Goal: Task Accomplishment & Management: Manage account settings

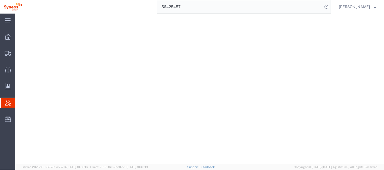
select select "is"
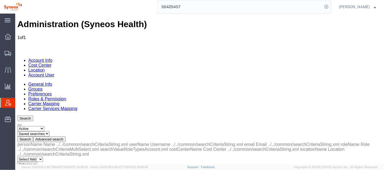
paste input "[PERSON_NAME]"
type input "[PERSON_NAME]"
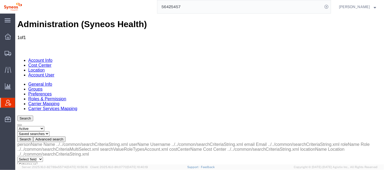
select select "personName"
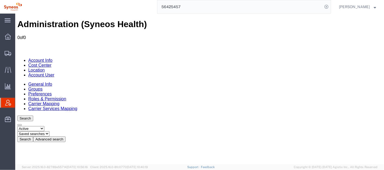
click at [65, 136] on button "Advanced search" at bounding box center [49, 139] width 32 height 6
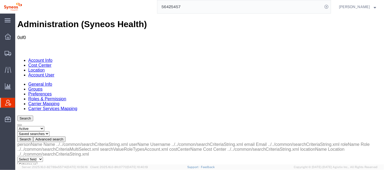
paste input "[PERSON_NAME]"
type input "[PERSON_NAME]"
select select "contains"
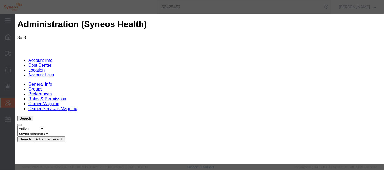
select select "DEPARTMENT"
type input "s"
type input "be"
select select "{"locationId":"63774","street1":"[STREET_ADDRESS]","street2":"","oneLineAddress…"
